Goal: Transaction & Acquisition: Purchase product/service

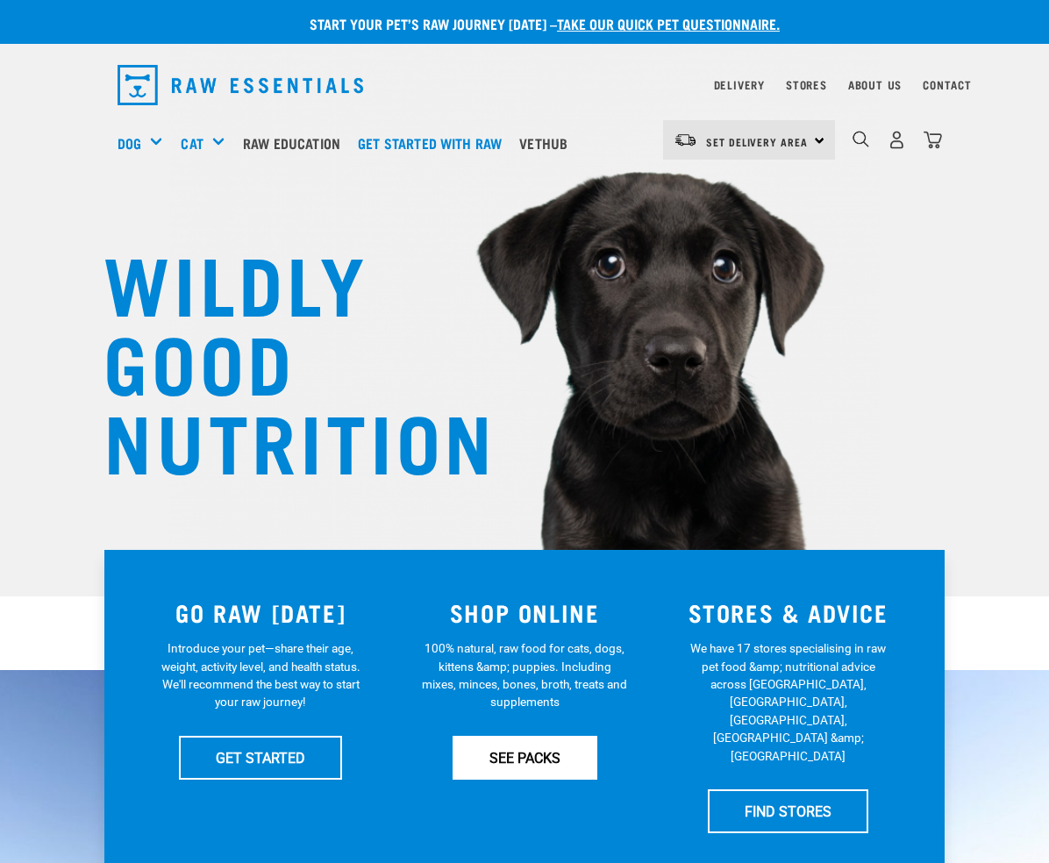
click at [481, 746] on link "SEE PACKS" at bounding box center [525, 758] width 145 height 44
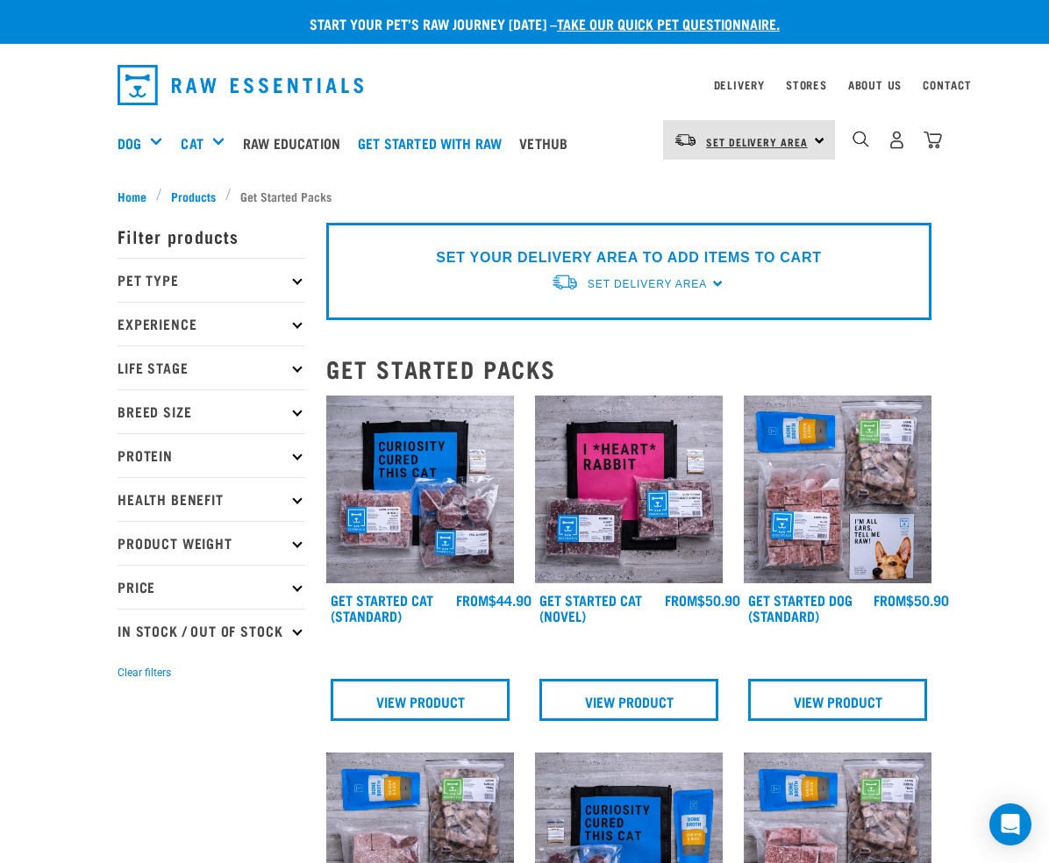
click at [808, 152] on link "Set Delivery Area" at bounding box center [757, 142] width 102 height 28
click at [729, 196] on link "[GEOGRAPHIC_DATA]" at bounding box center [747, 189] width 168 height 39
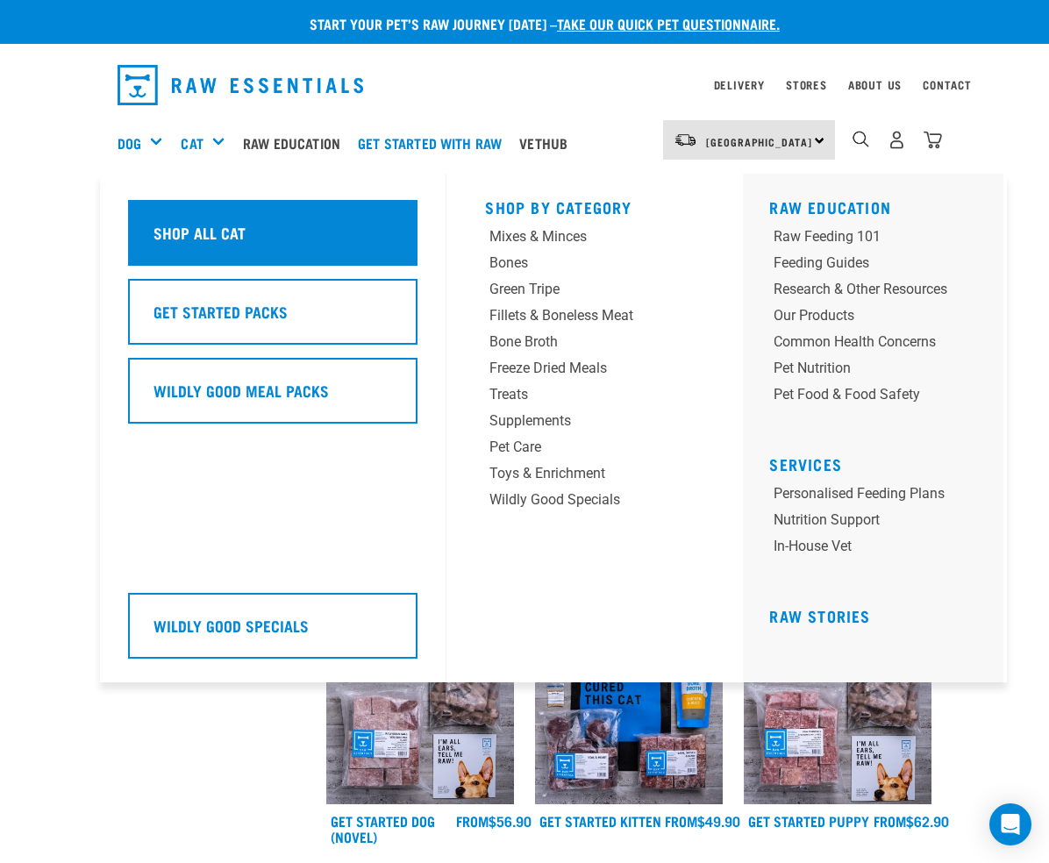
click at [211, 231] on div "Shop All Cat" at bounding box center [272, 233] width 289 height 66
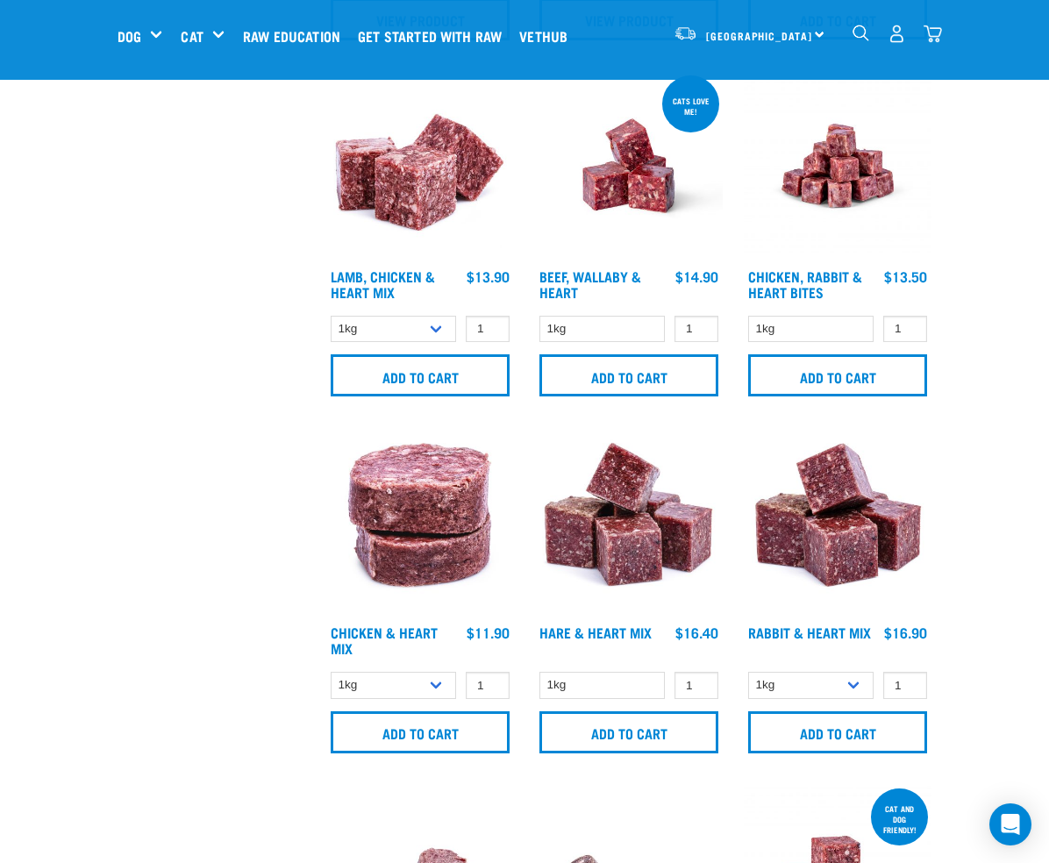
scroll to position [772, 0]
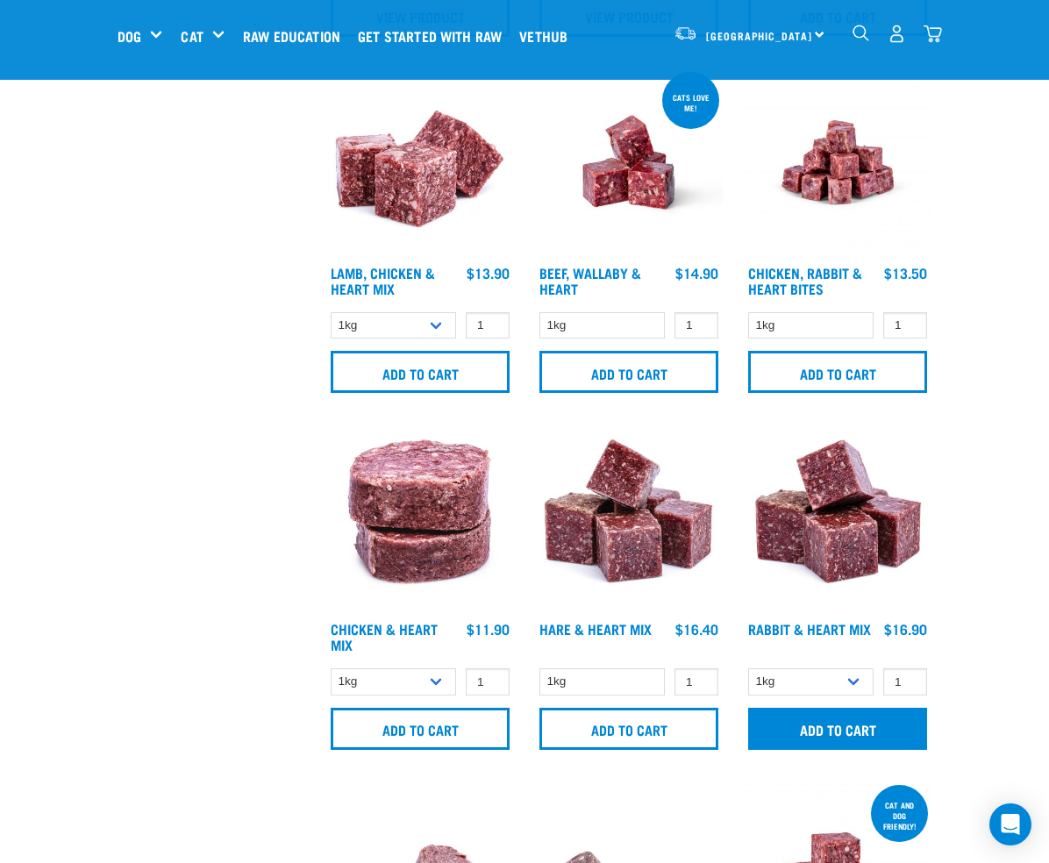
click at [810, 723] on input "Add to cart" at bounding box center [837, 729] width 179 height 42
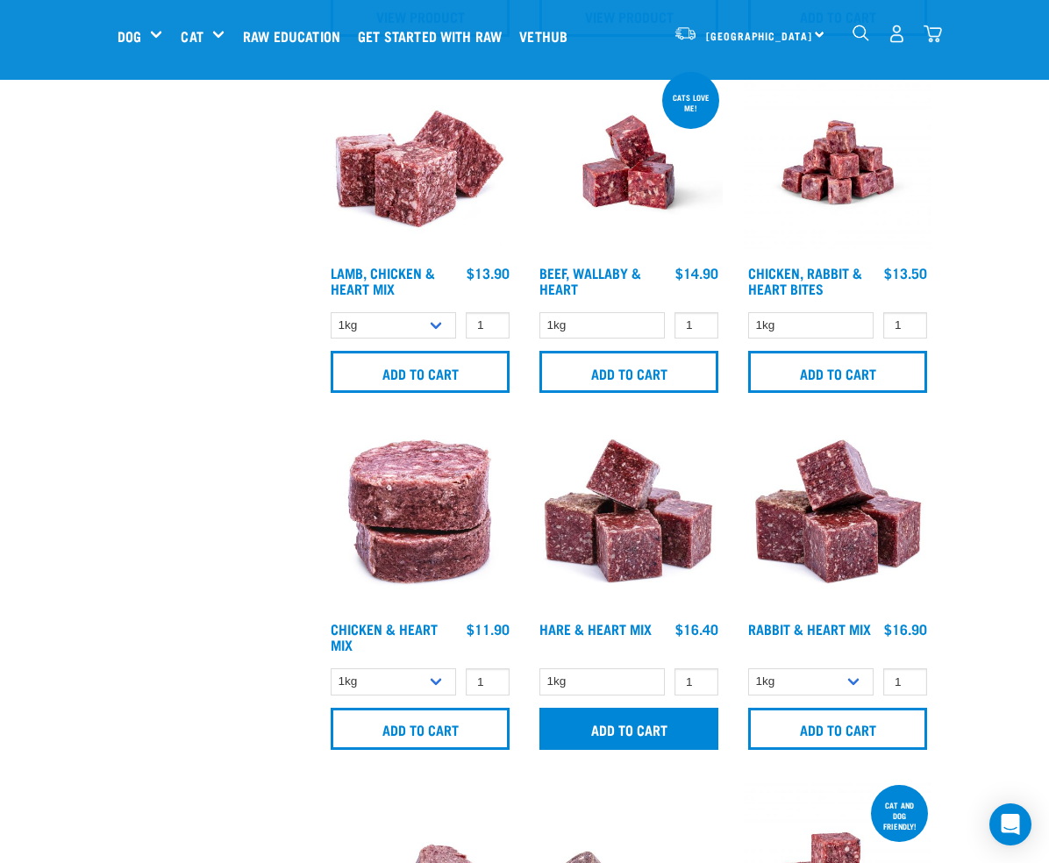
click at [630, 736] on input "Add to cart" at bounding box center [628, 729] width 179 height 42
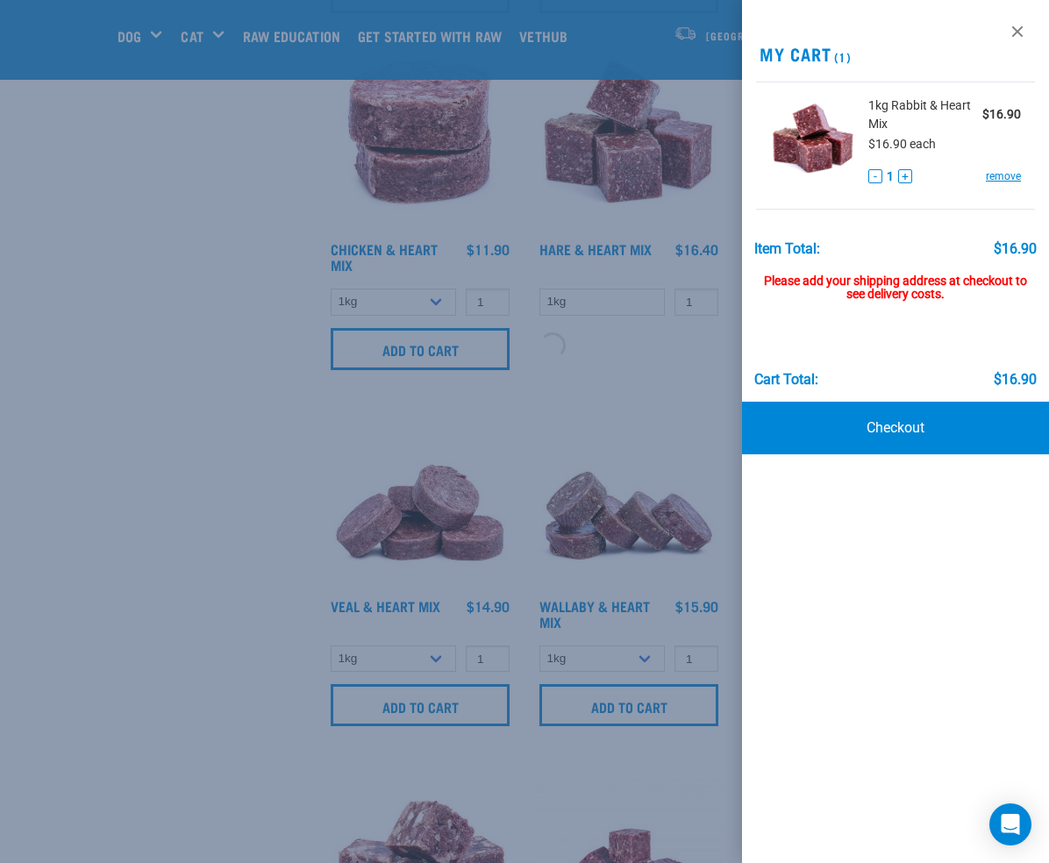
scroll to position [1153, 0]
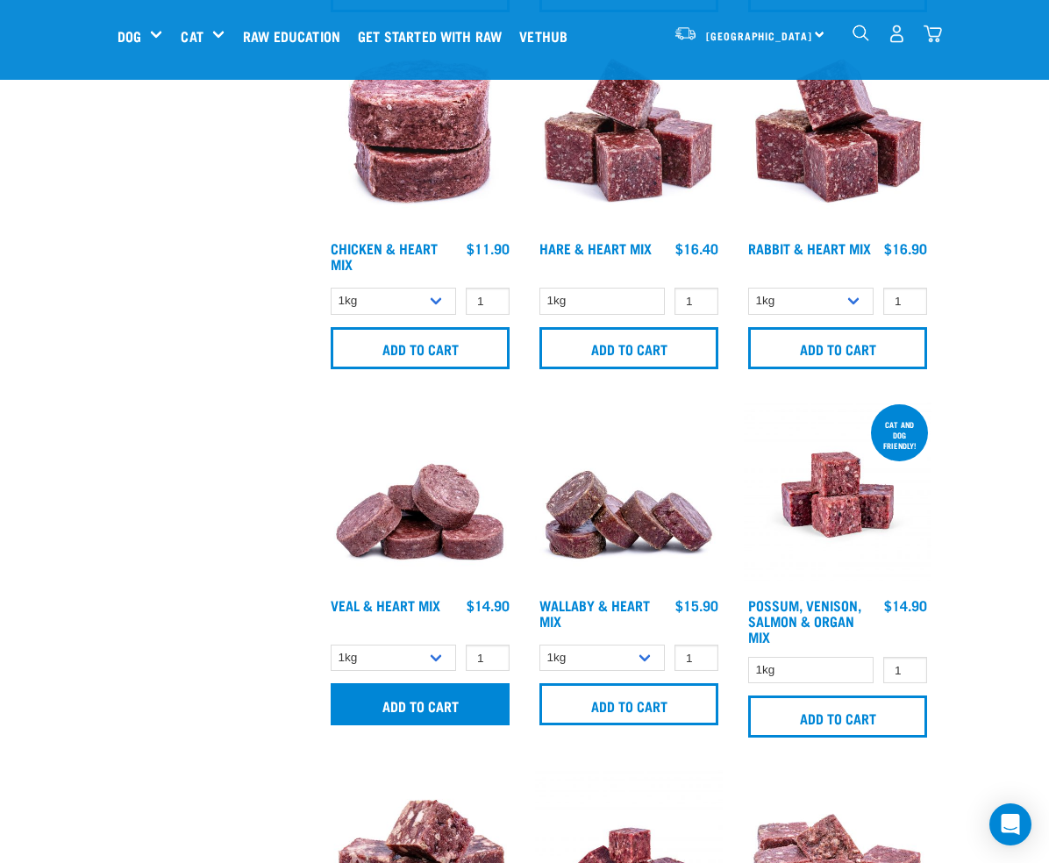
click at [410, 707] on input "Add to cart" at bounding box center [420, 704] width 179 height 42
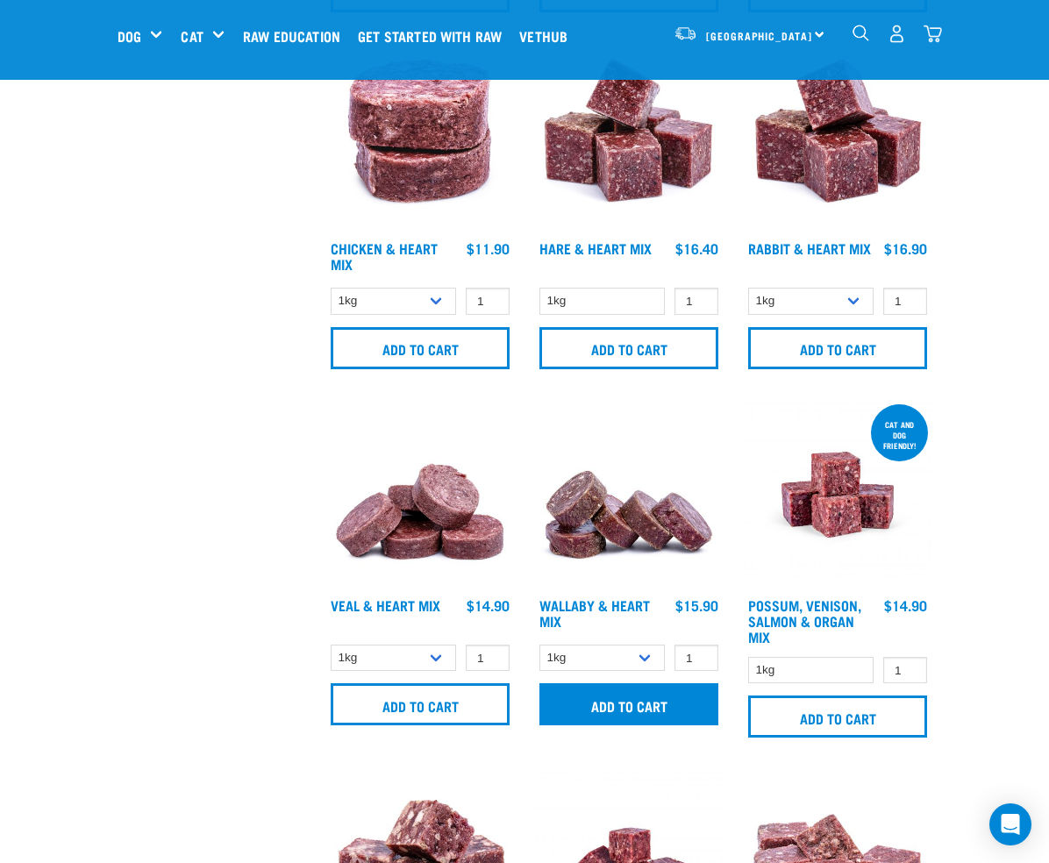
click at [620, 709] on input "Add to cart" at bounding box center [628, 704] width 179 height 42
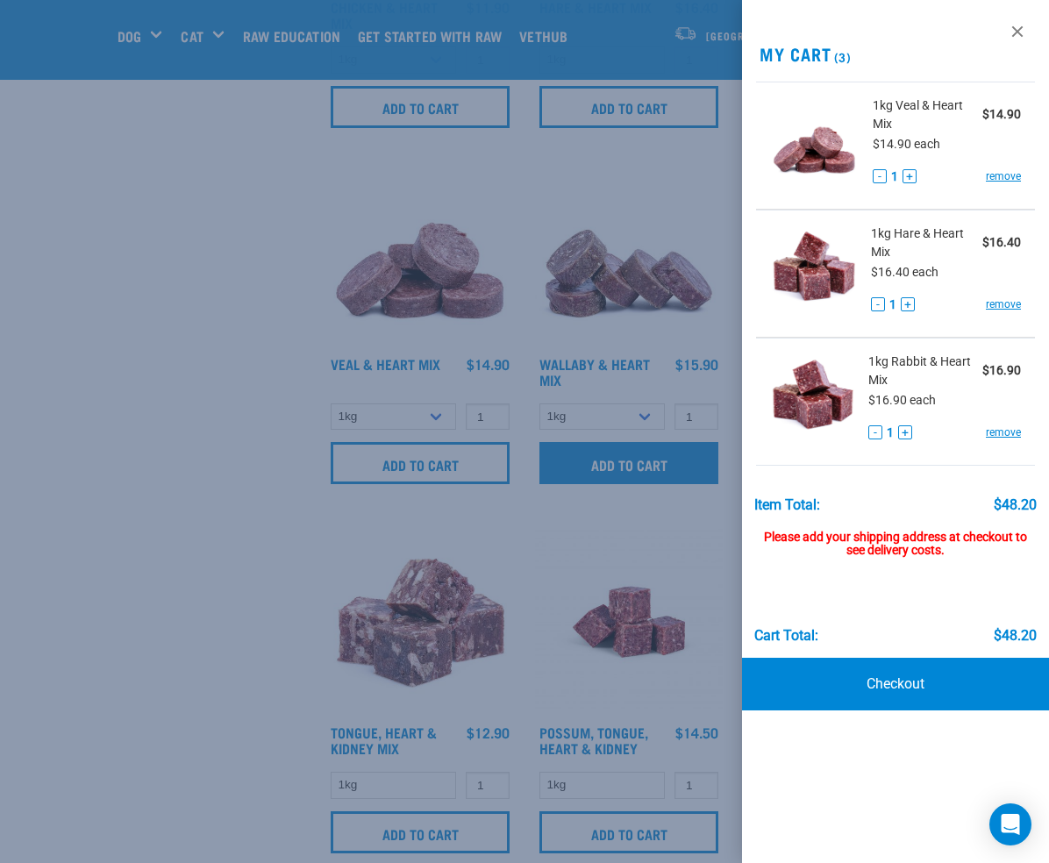
scroll to position [1395, 0]
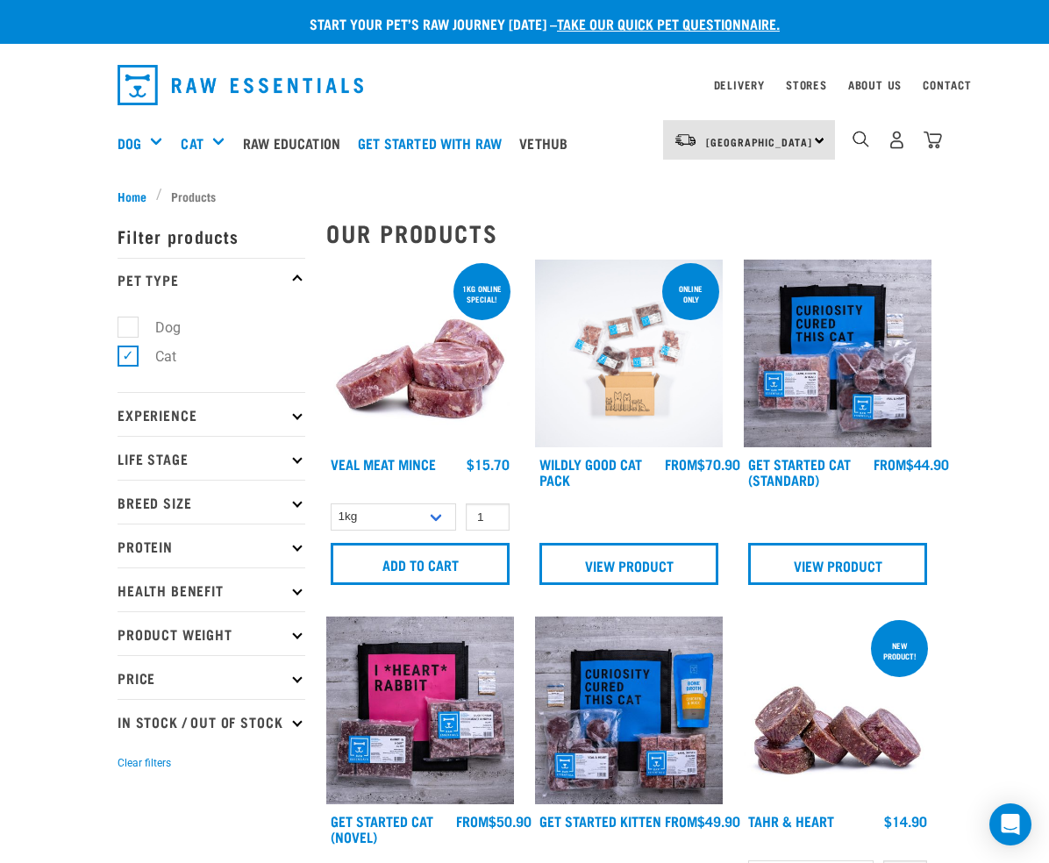
scroll to position [0, 0]
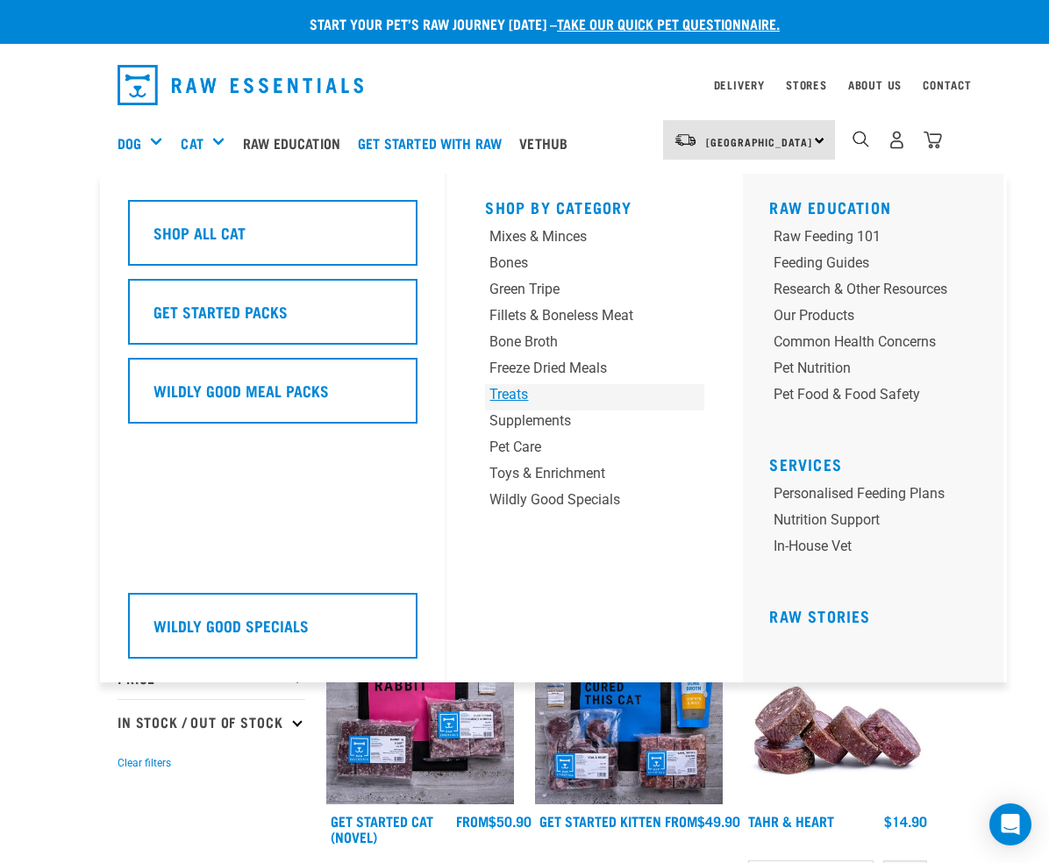
click at [505, 392] on div "Treats" at bounding box center [575, 394] width 173 height 21
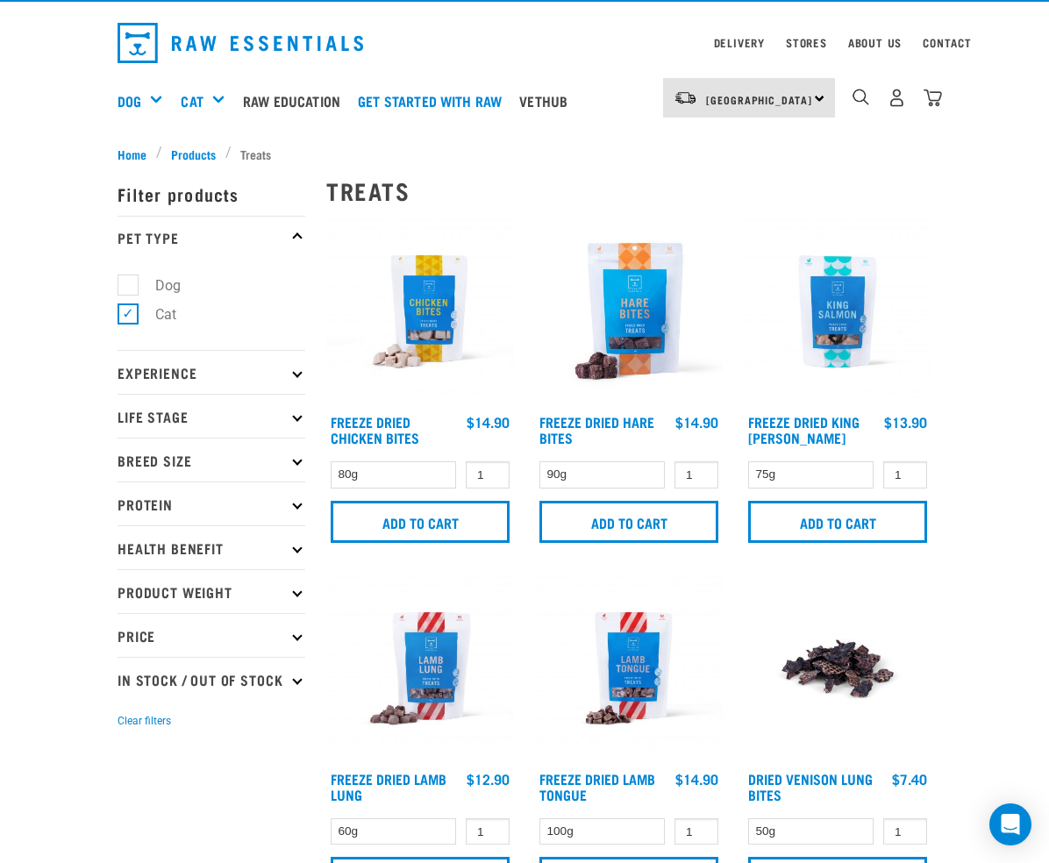
scroll to position [41, 0]
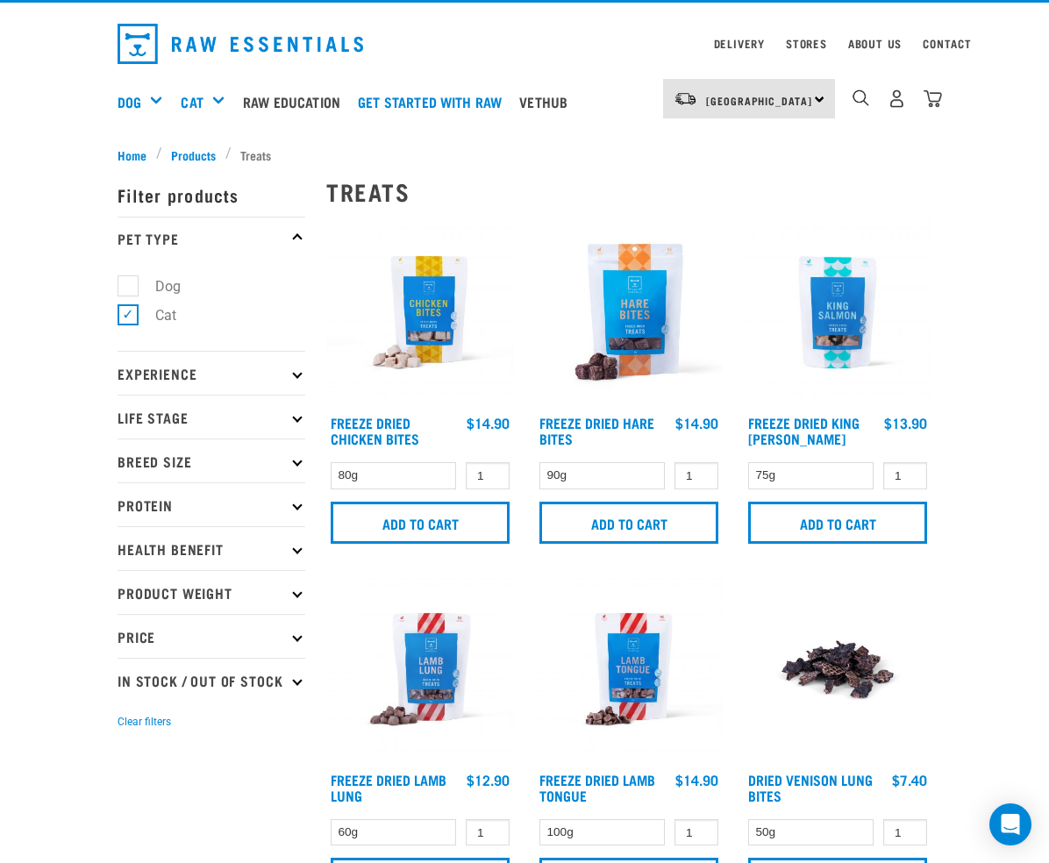
click at [846, 310] on img at bounding box center [838, 312] width 188 height 188
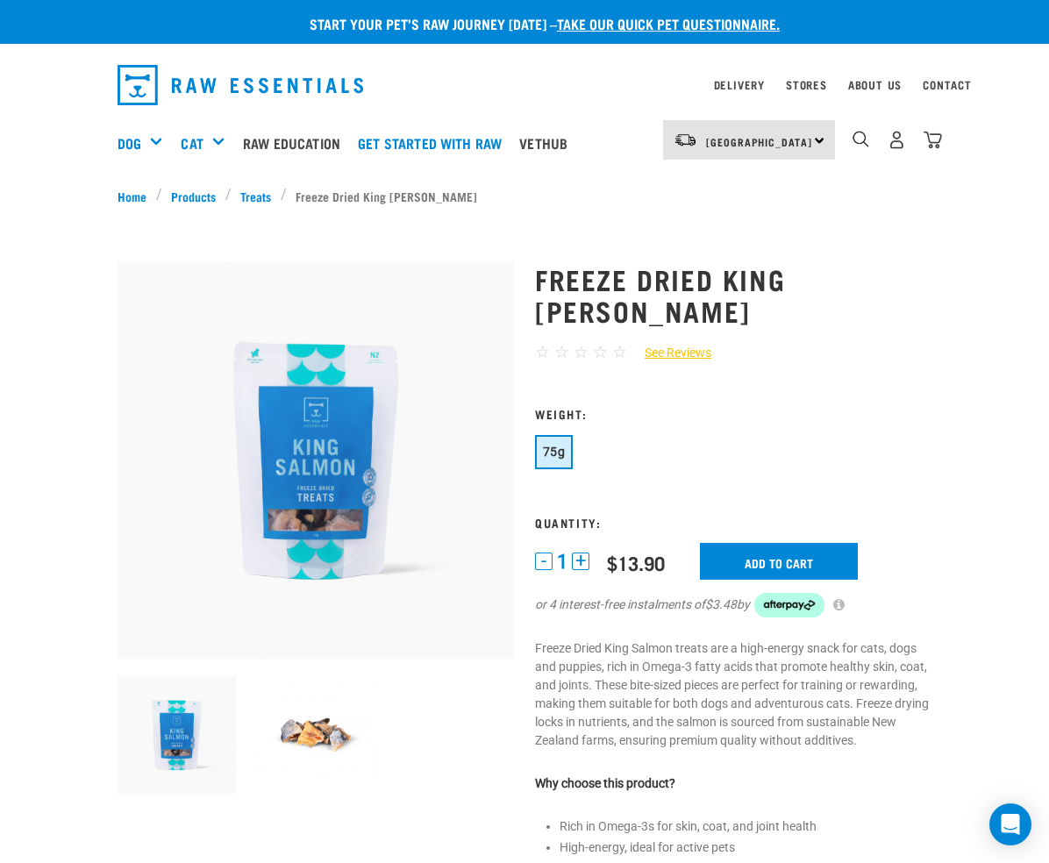
click at [319, 739] on img at bounding box center [316, 735] width 118 height 118
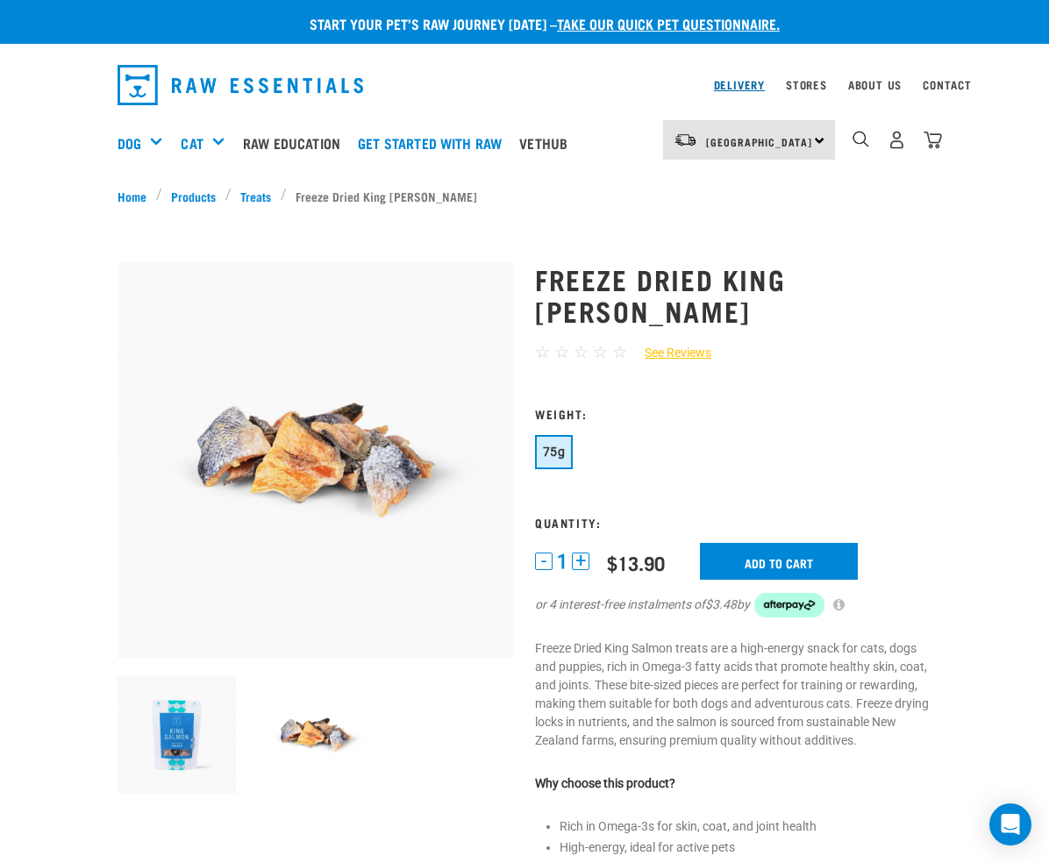
click at [739, 87] on link "Delivery" at bounding box center [739, 85] width 51 height 6
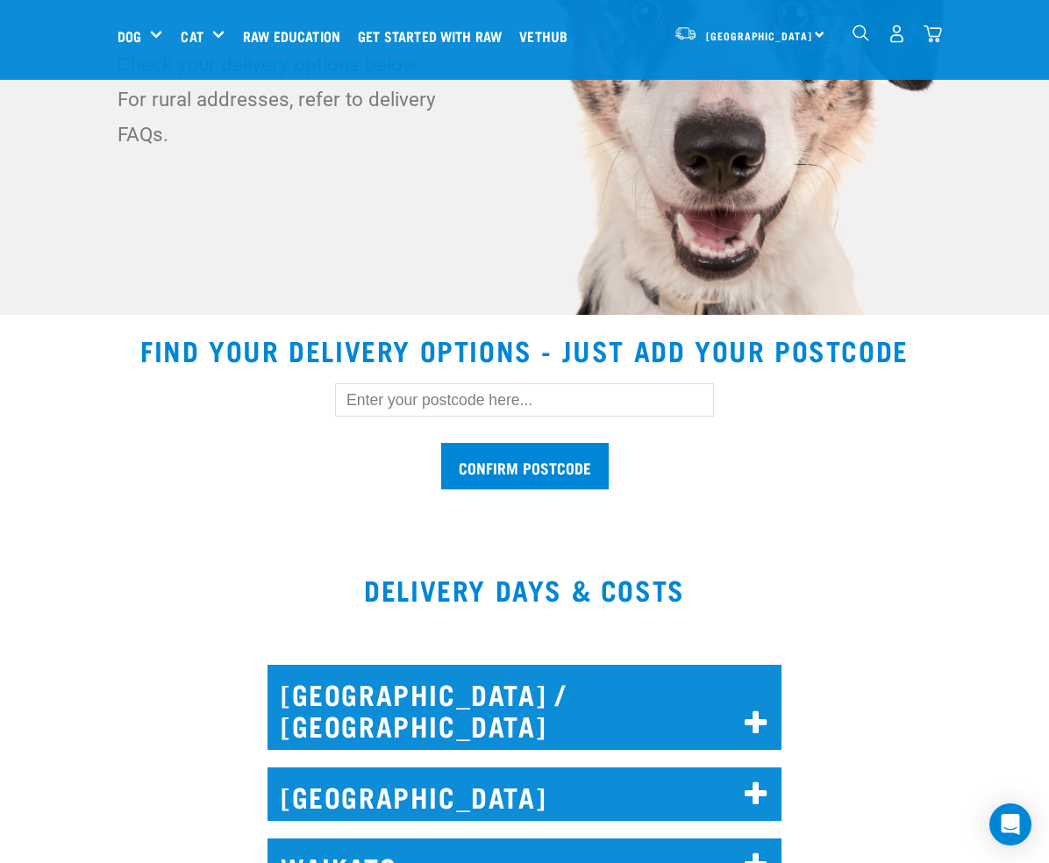
scroll to position [294, 0]
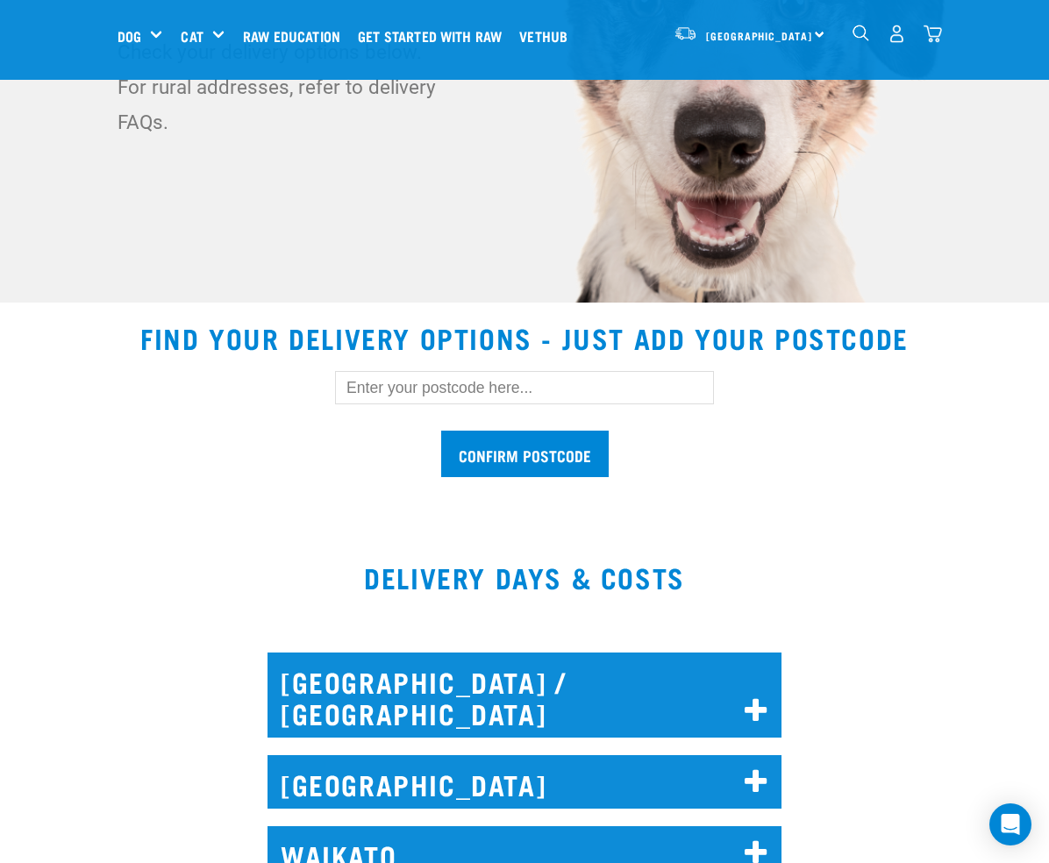
click at [543, 396] on input "text" at bounding box center [524, 387] width 379 height 33
type input "1011"
click at [552, 462] on input "Confirm postcode" at bounding box center [525, 454] width 168 height 46
